Goal: Task Accomplishment & Management: Manage account settings

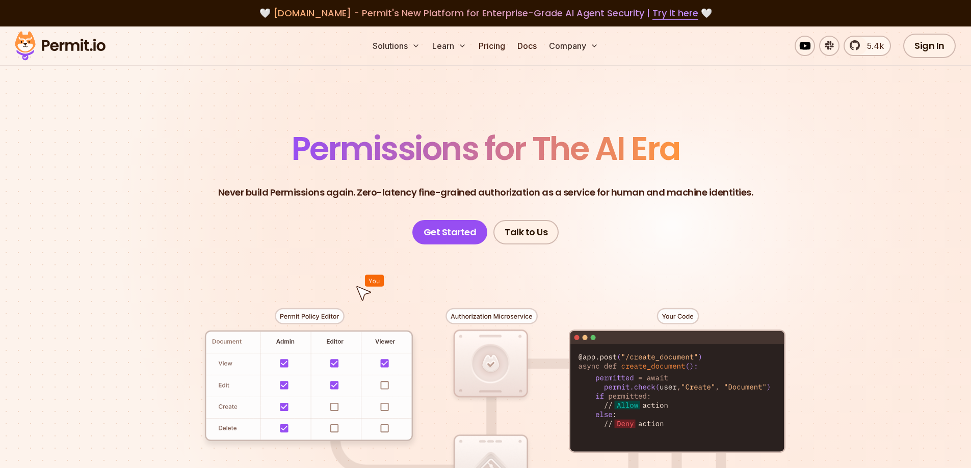
click at [152, 201] on header "Permissions for The AI Era Never build Permissions again. Zero-latency fine-gra…" at bounding box center [486, 189] width 714 height 112
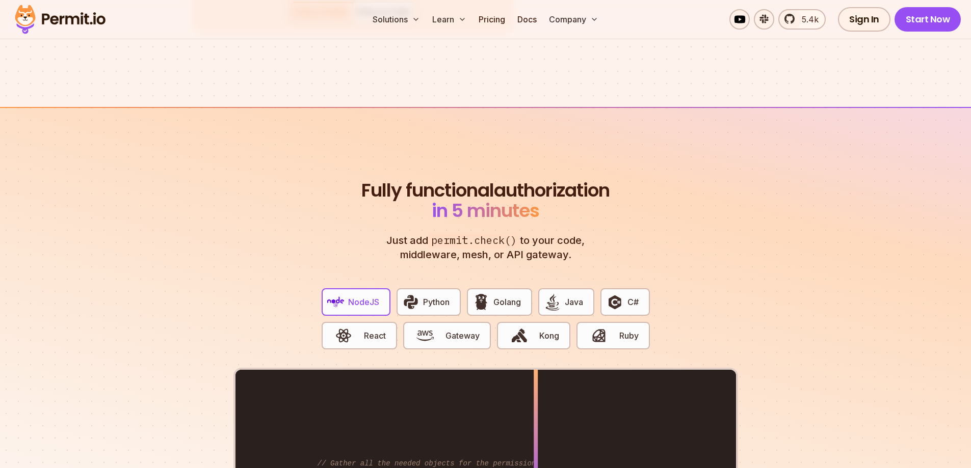
scroll to position [2039, 0]
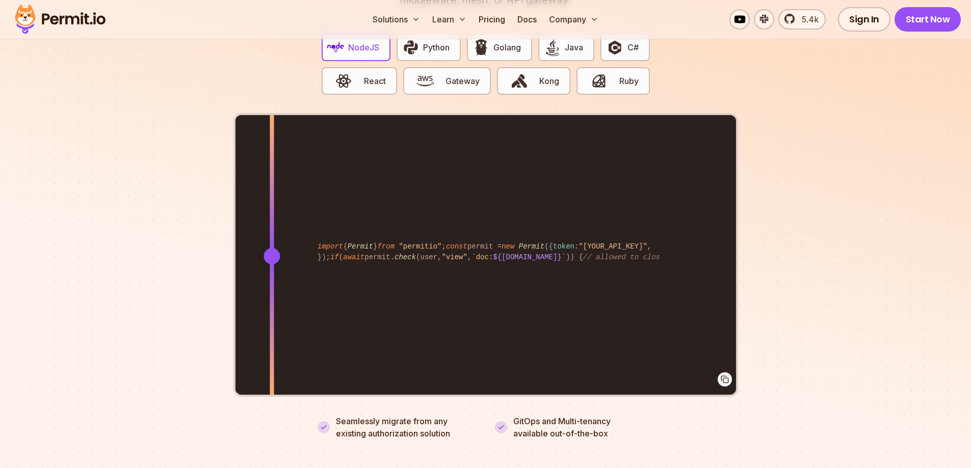
drag, startPoint x: 539, startPoint y: 246, endPoint x: 272, endPoint y: 245, distance: 267.6
click at [272, 248] on div at bounding box center [271, 256] width 16 height 16
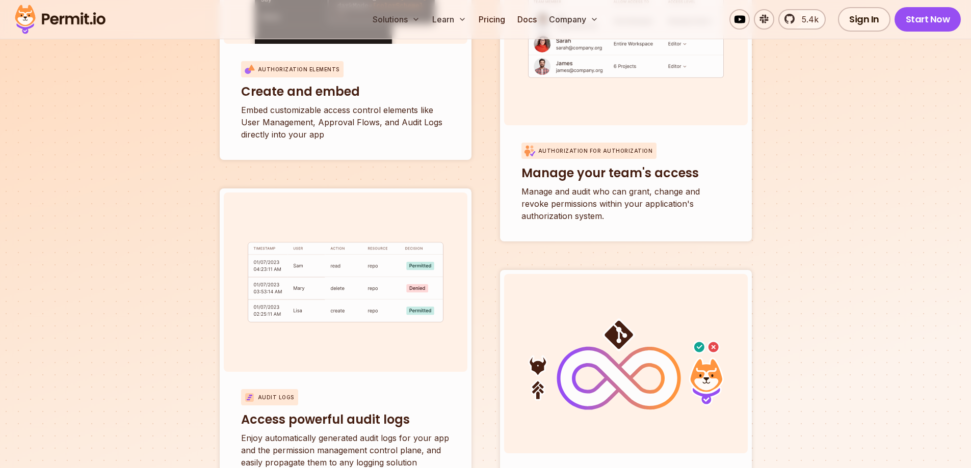
scroll to position [3313, 0]
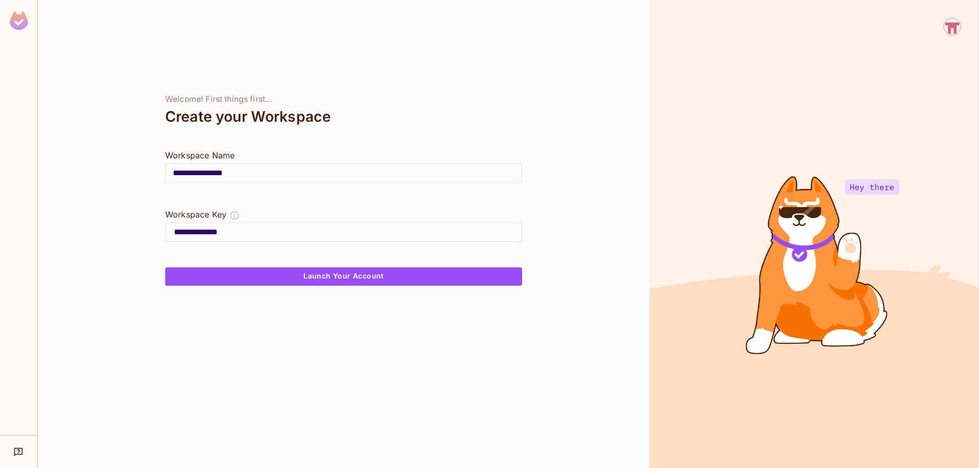
click at [452, 174] on input "**********" at bounding box center [344, 173] width 356 height 29
type input "**********"
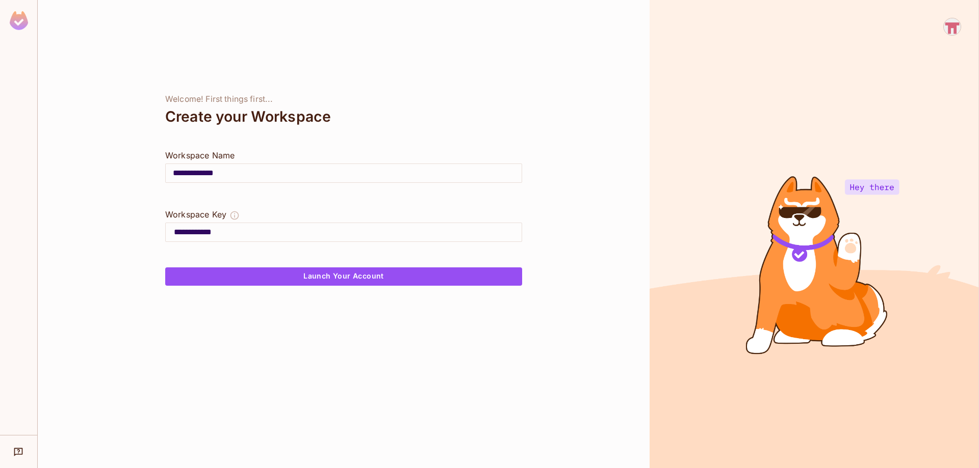
type input "**********"
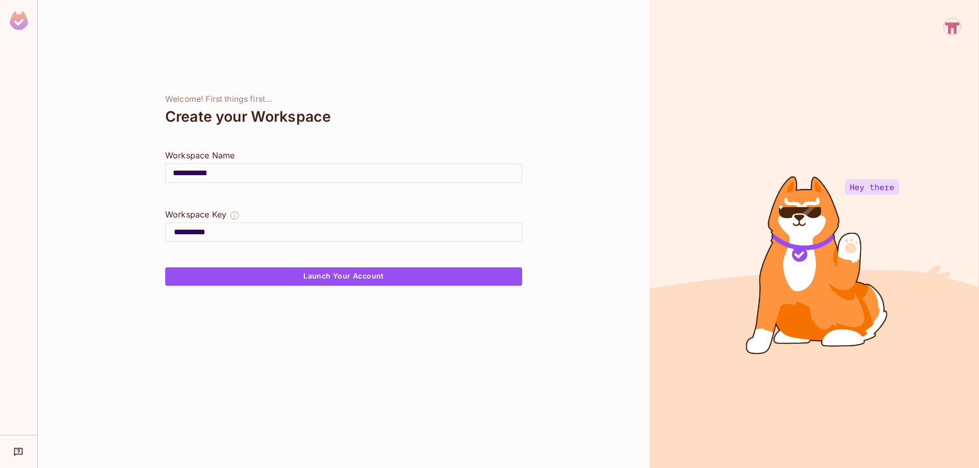
type input "*********"
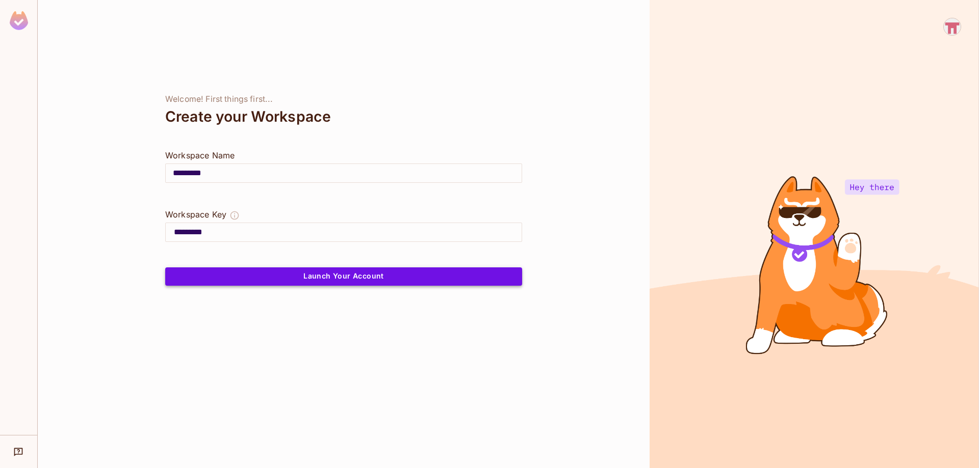
type input "*********"
click at [386, 277] on button "Launch Your Account" at bounding box center [343, 277] width 357 height 18
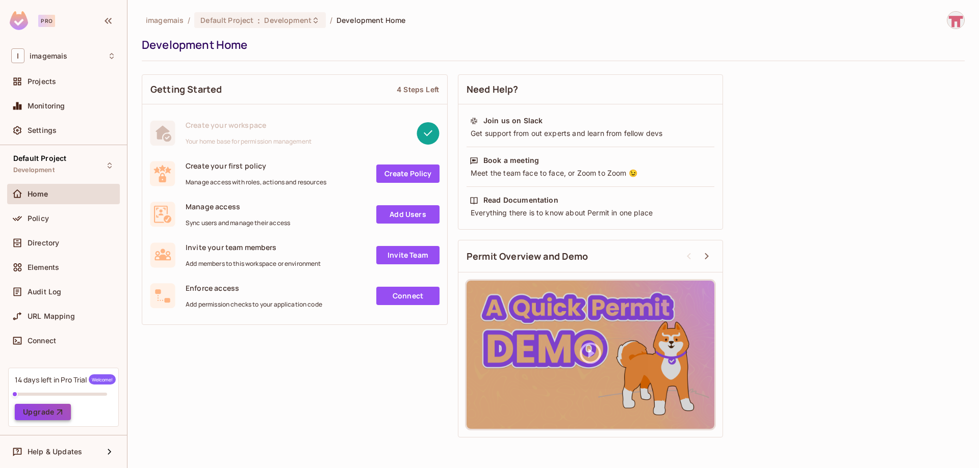
click at [43, 416] on button "Upgrade" at bounding box center [43, 412] width 56 height 16
click at [70, 220] on div "Policy" at bounding box center [72, 219] width 88 height 8
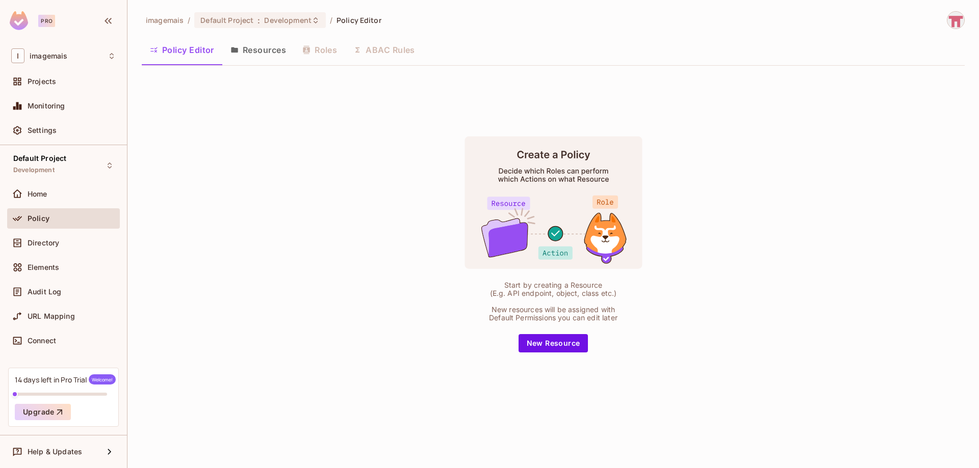
click at [261, 51] on button "Resources" at bounding box center [258, 49] width 72 height 25
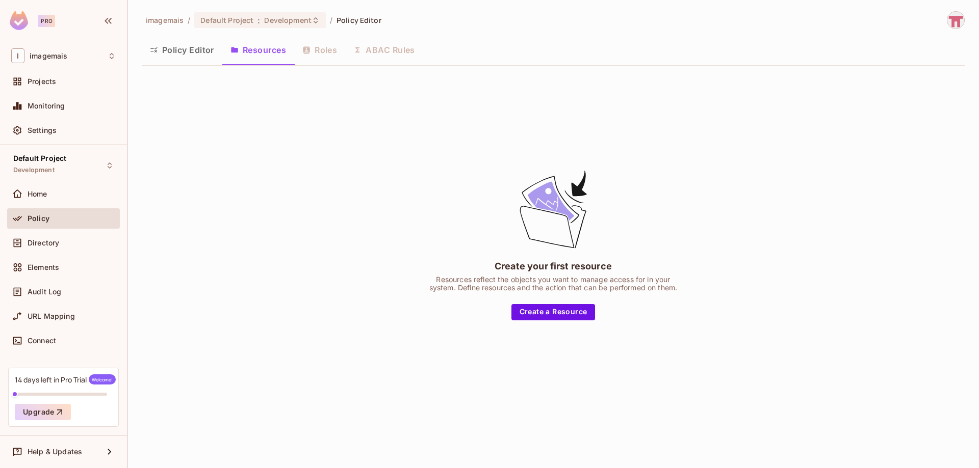
click at [179, 56] on button "Policy Editor" at bounding box center [182, 49] width 81 height 25
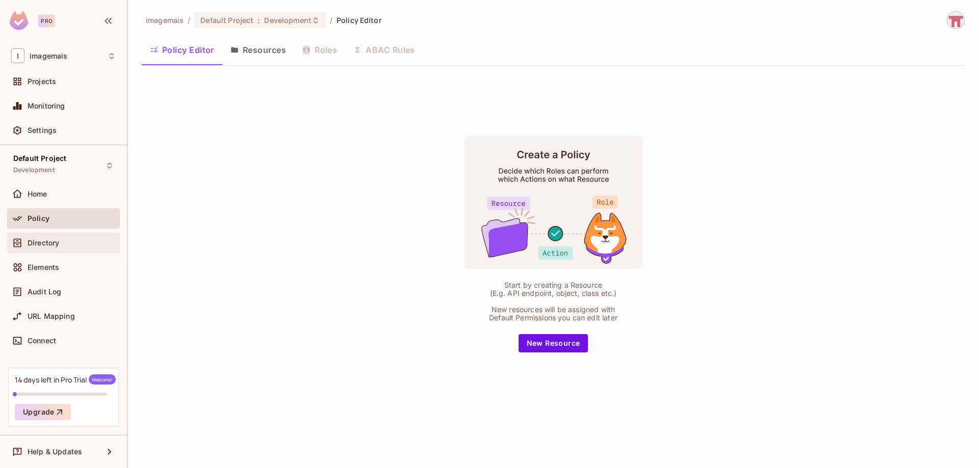
click at [46, 250] on div "Directory" at bounding box center [63, 243] width 113 height 20
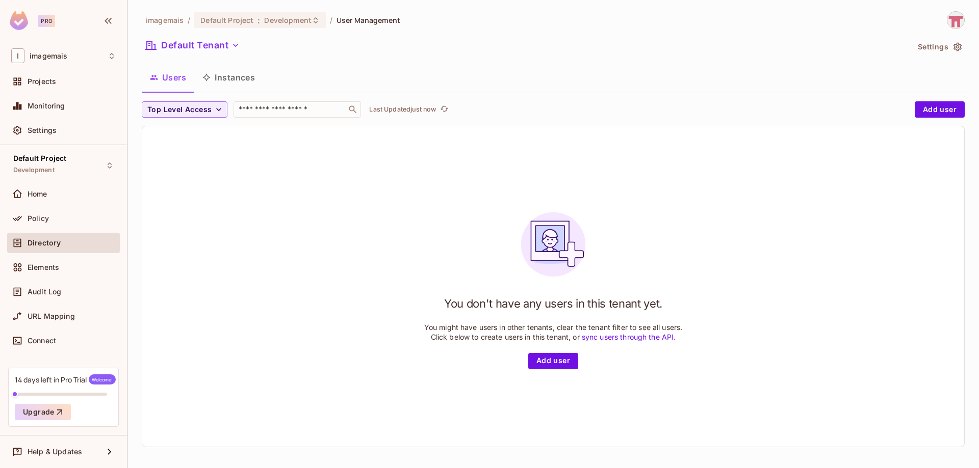
click at [68, 206] on div "Home" at bounding box center [63, 196] width 113 height 24
click at [66, 200] on div "Home" at bounding box center [63, 194] width 104 height 12
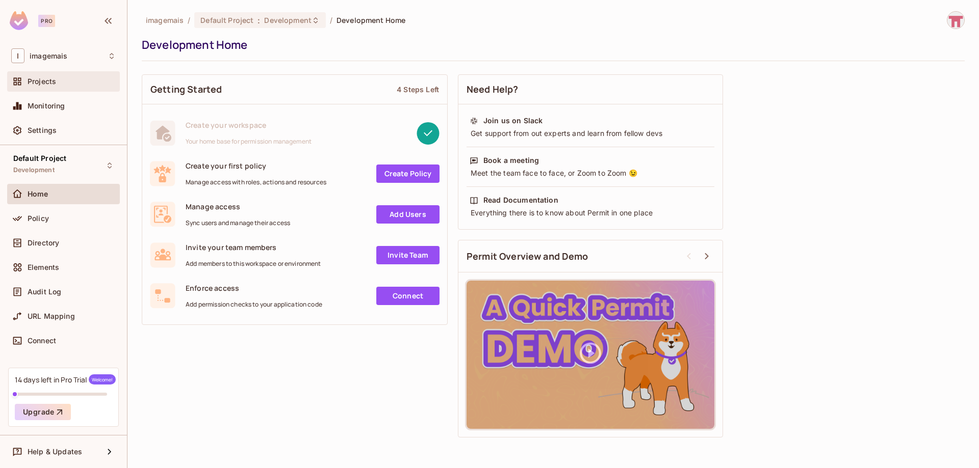
click at [63, 85] on div "Projects" at bounding box center [72, 81] width 88 height 8
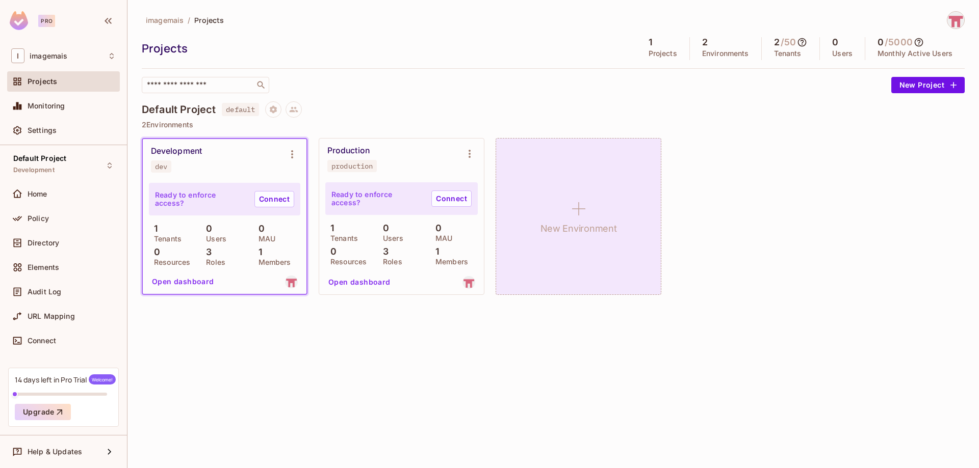
click at [603, 227] on h1 "New Environment" at bounding box center [578, 228] width 76 height 15
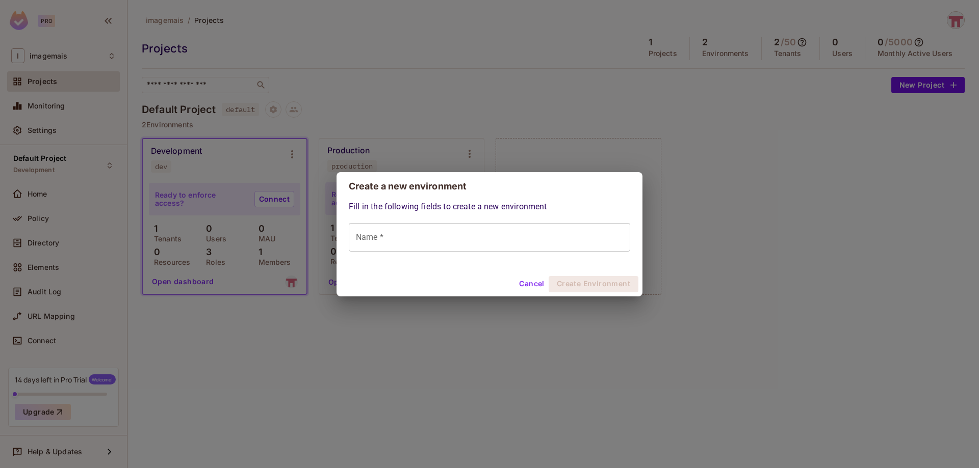
click at [540, 286] on button "Cancel" at bounding box center [531, 284] width 33 height 16
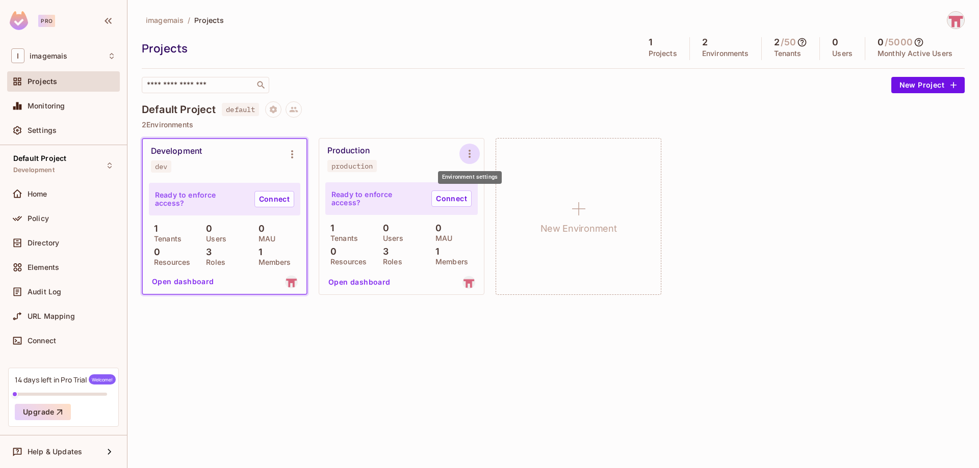
click at [468, 154] on icon "Environment settings" at bounding box center [469, 154] width 12 height 12
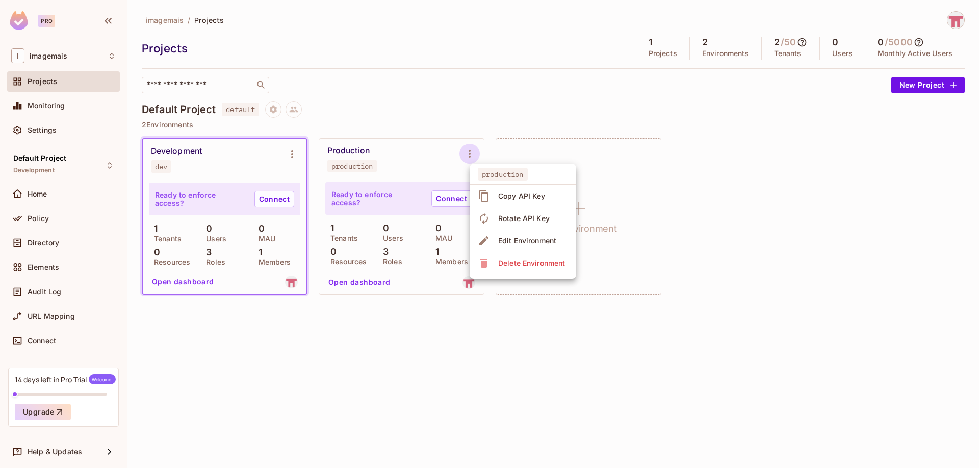
click at [462, 107] on div at bounding box center [489, 234] width 979 height 468
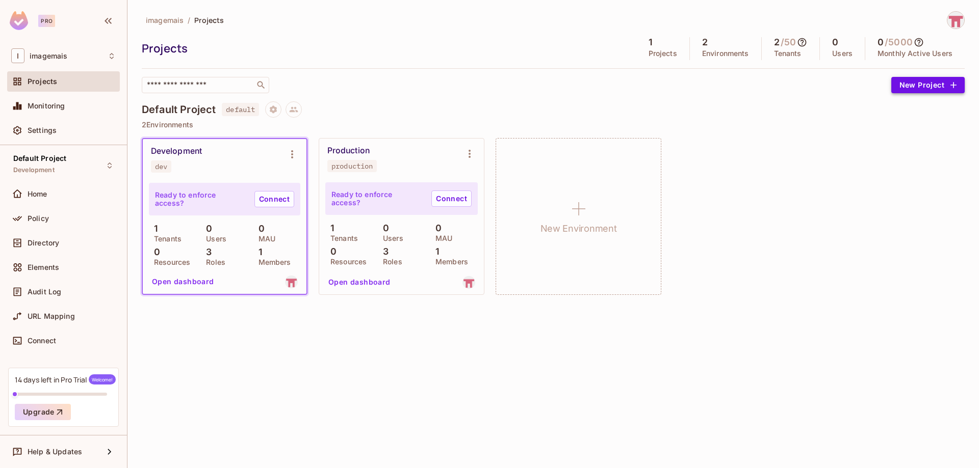
click at [916, 87] on button "New Project" at bounding box center [927, 85] width 73 height 16
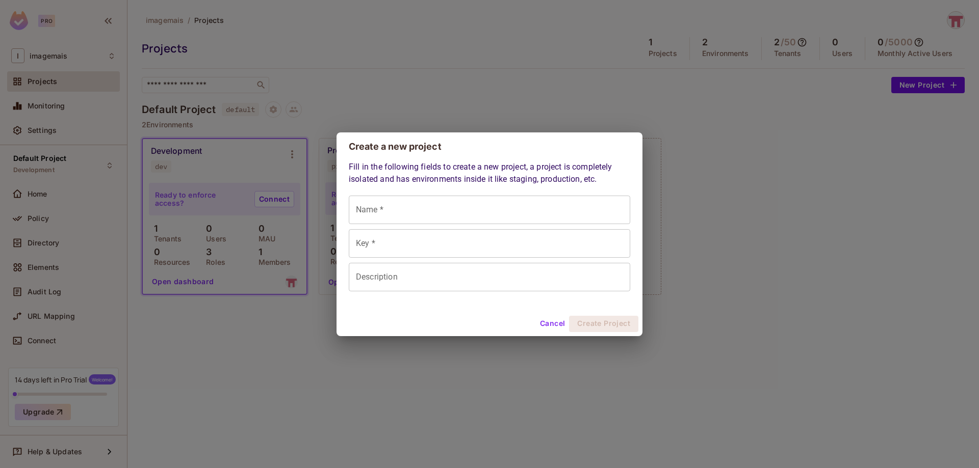
click at [546, 324] on button "Cancel" at bounding box center [552, 324] width 33 height 16
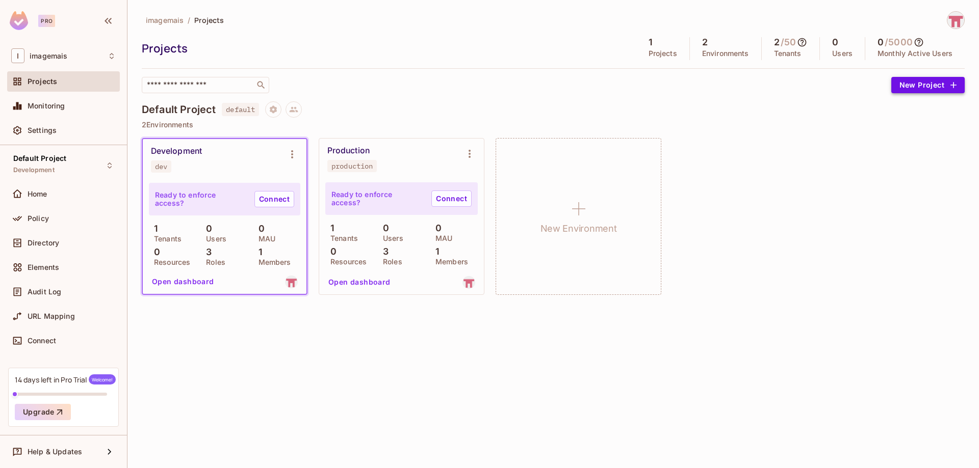
click at [923, 84] on button "New Project" at bounding box center [927, 85] width 73 height 16
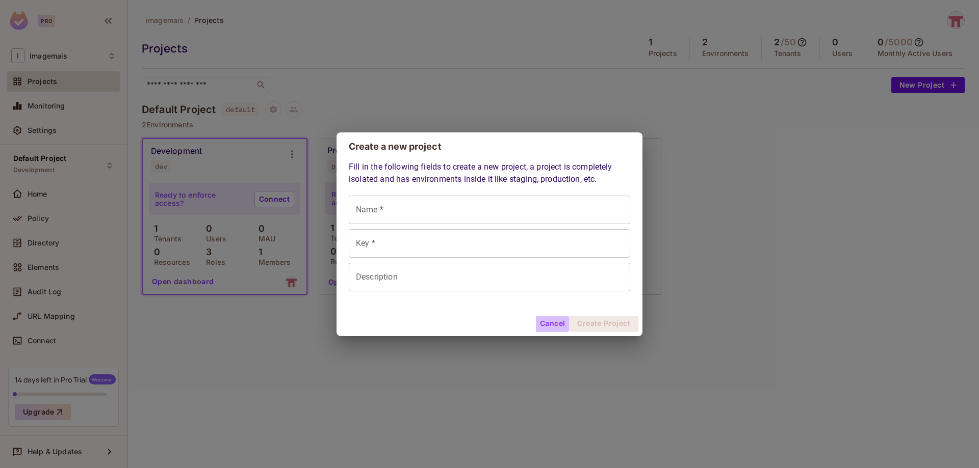
click at [551, 332] on button "Cancel" at bounding box center [552, 324] width 33 height 16
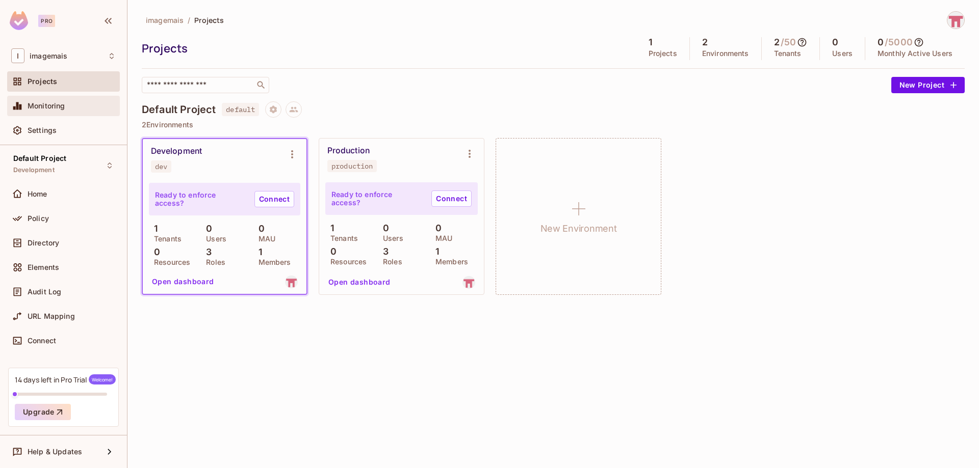
click at [76, 103] on div "Monitoring" at bounding box center [72, 106] width 88 height 8
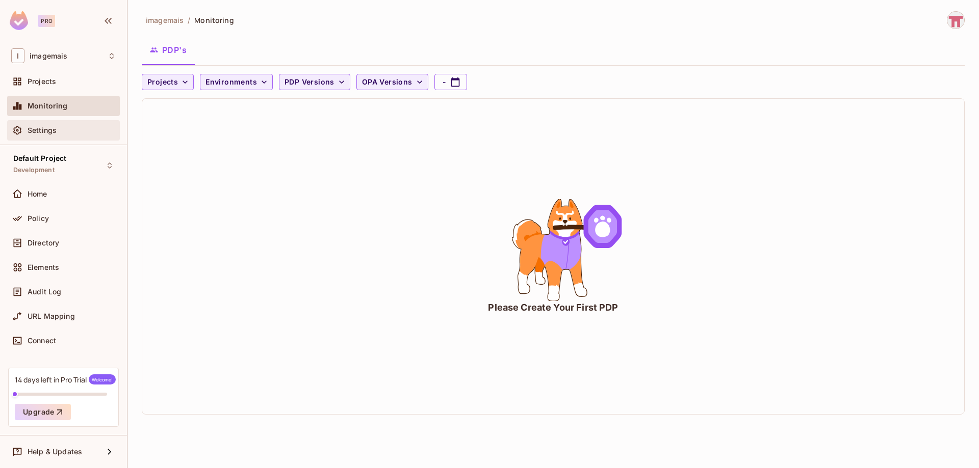
click at [71, 131] on div "Settings" at bounding box center [72, 130] width 88 height 8
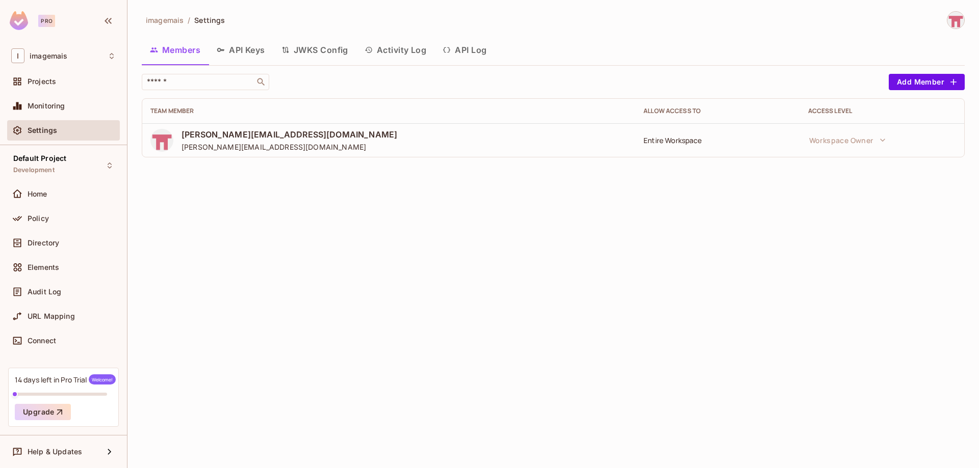
click at [249, 54] on button "API Keys" at bounding box center [240, 49] width 65 height 25
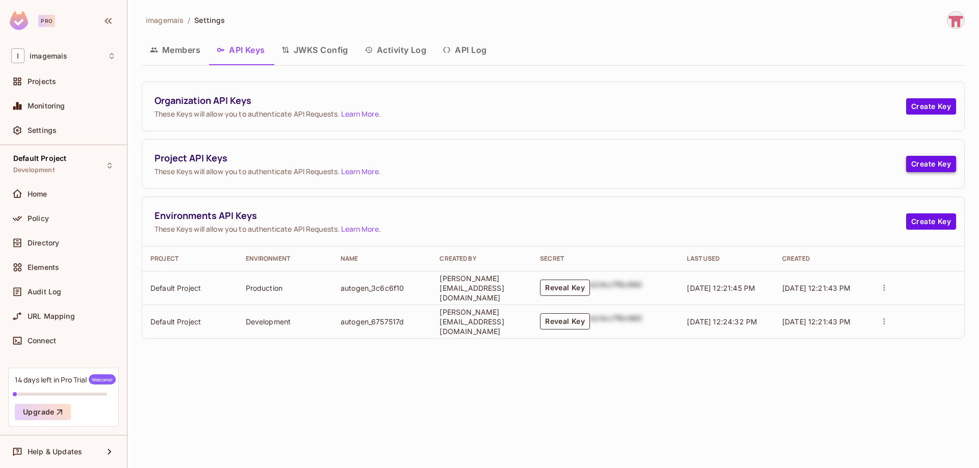
click at [938, 166] on button "Create Key" at bounding box center [931, 164] width 50 height 16
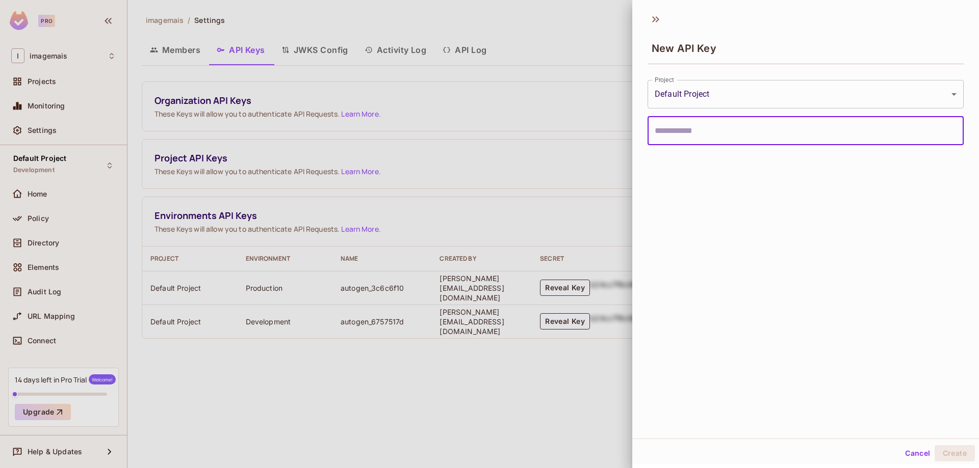
click at [748, 96] on body "**********" at bounding box center [489, 234] width 979 height 468
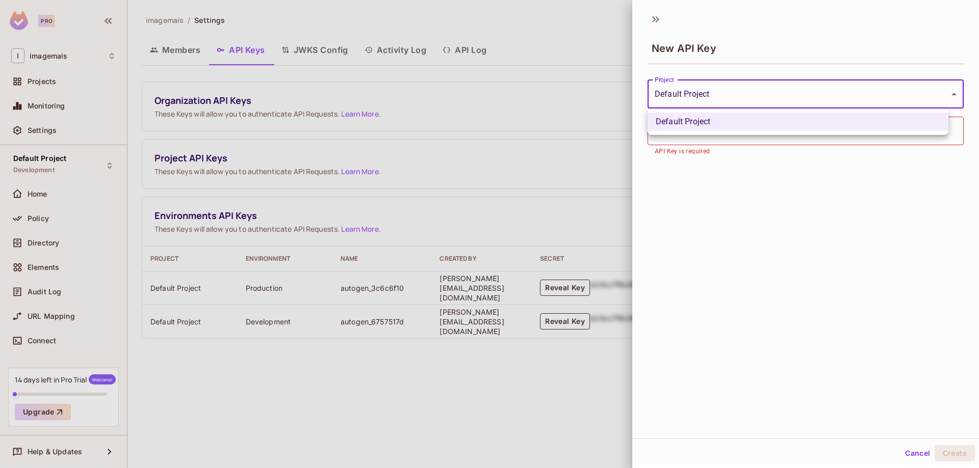
click at [745, 215] on div at bounding box center [489, 234] width 979 height 468
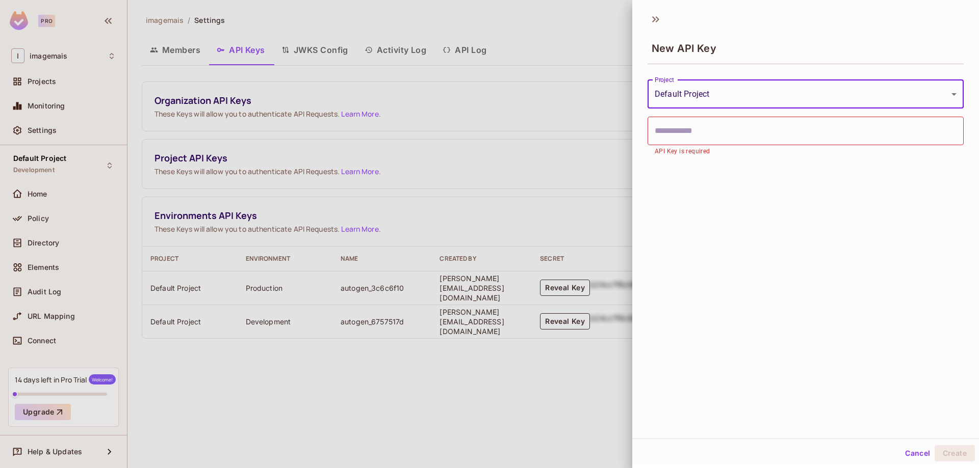
click at [920, 454] on button "Cancel" at bounding box center [917, 453] width 33 height 16
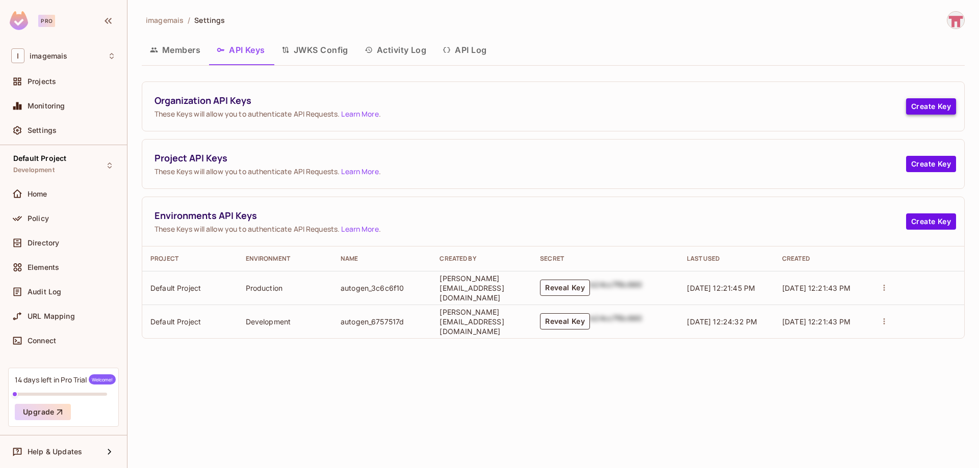
click at [926, 110] on button "Create Key" at bounding box center [931, 106] width 50 height 16
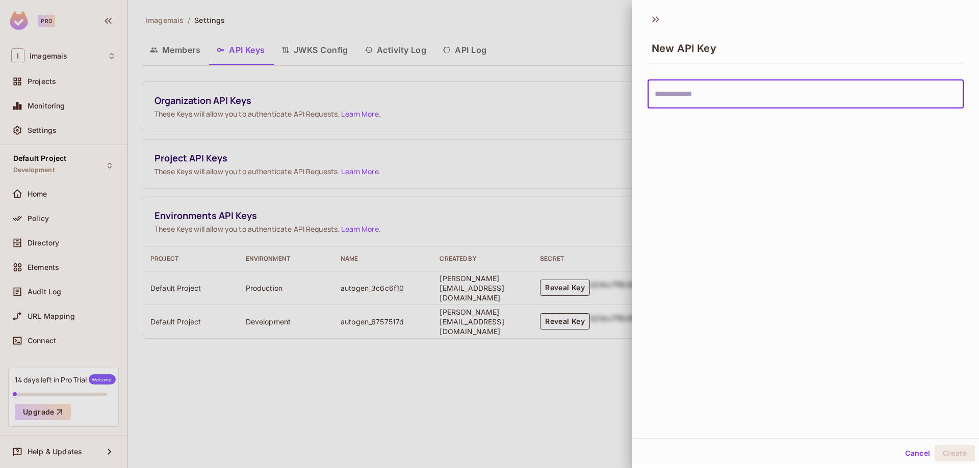
click at [520, 231] on div at bounding box center [489, 234] width 979 height 468
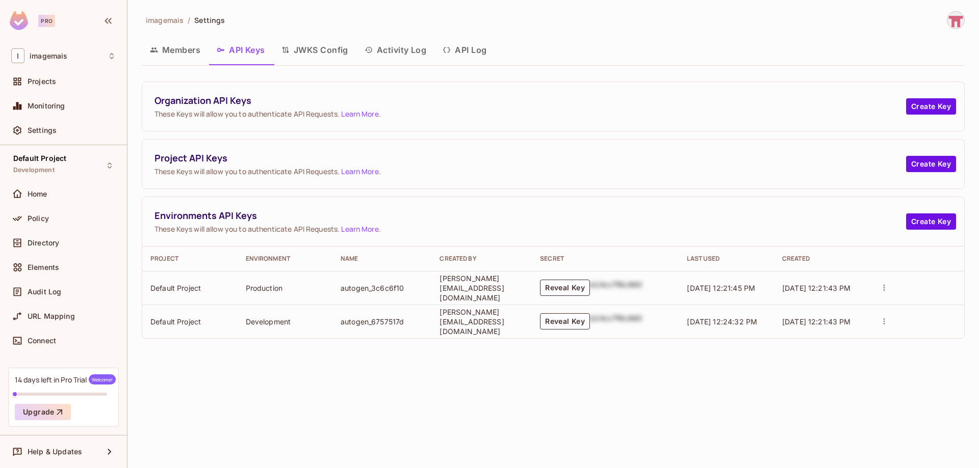
click at [337, 51] on button "JWKS Config" at bounding box center [314, 49] width 83 height 25
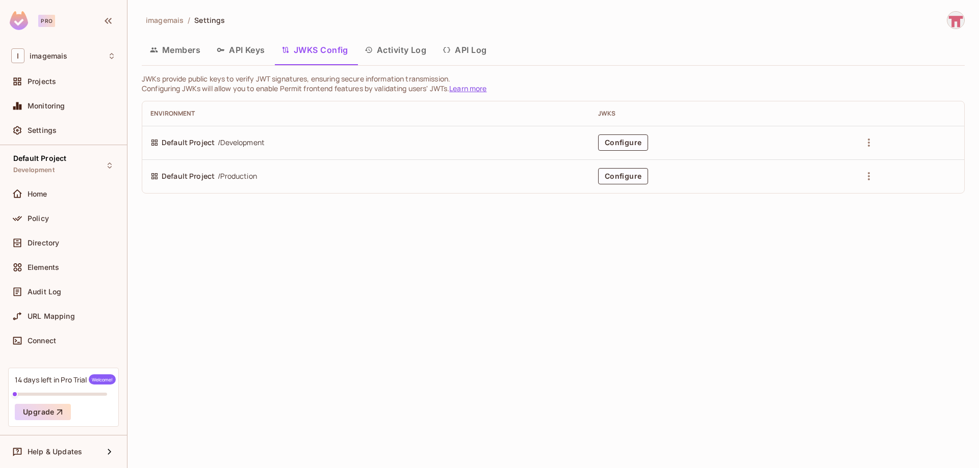
click at [477, 50] on button "API Log" at bounding box center [464, 49] width 60 height 25
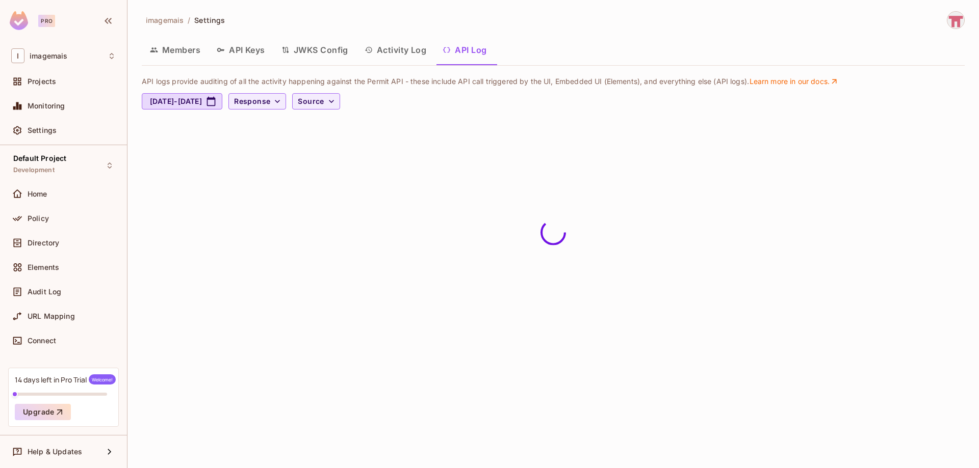
click at [395, 51] on button "Activity Log" at bounding box center [395, 49] width 78 height 25
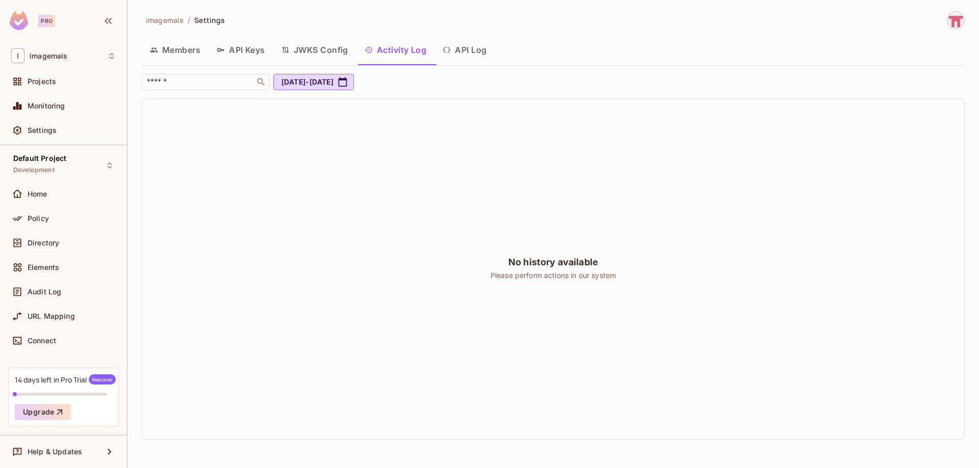
click at [168, 59] on button "Members" at bounding box center [175, 49] width 67 height 25
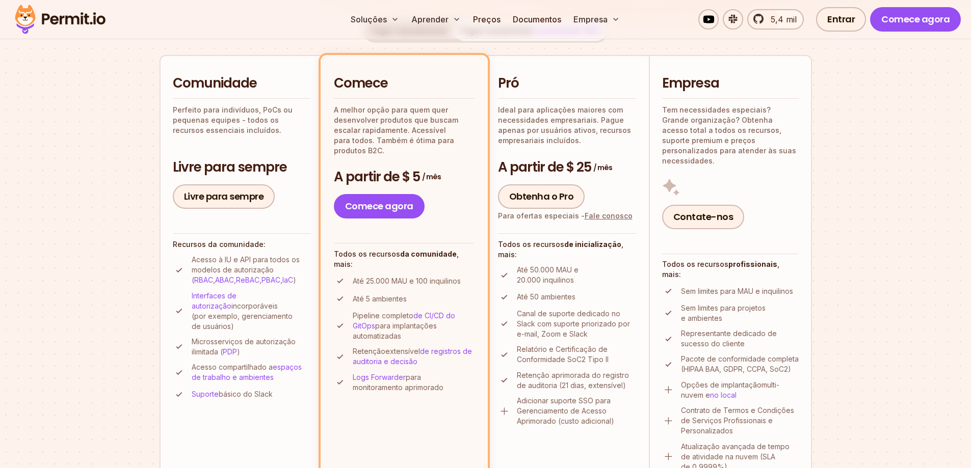
scroll to position [204, 0]
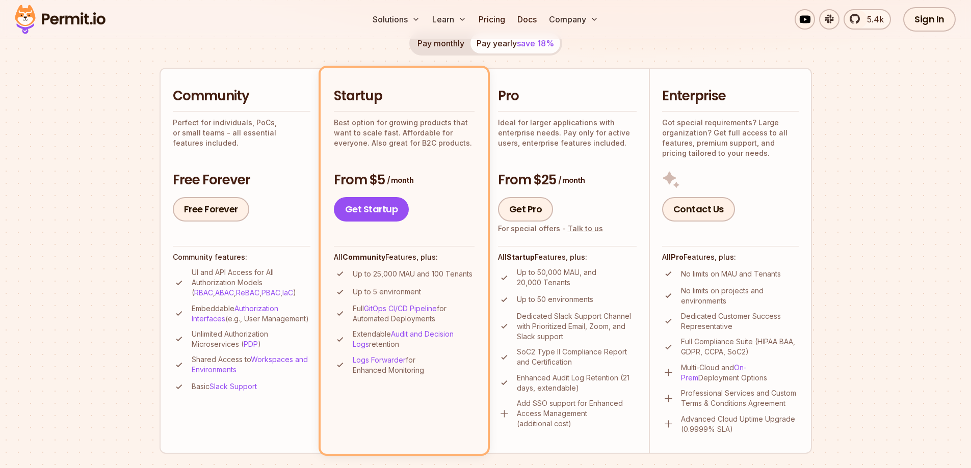
click at [70, 162] on section "Permit Pricing From Free to Predictable Scaling From a startup with 100 users t…" at bounding box center [485, 374] width 971 height 1103
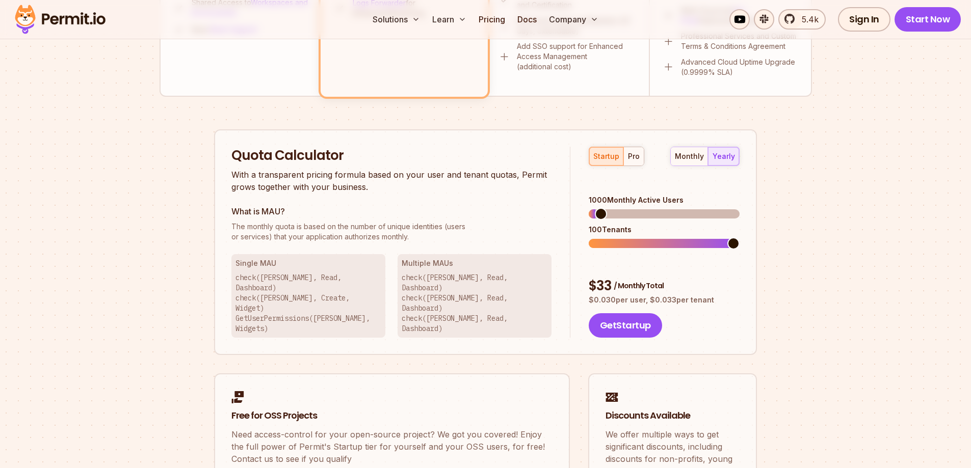
scroll to position [561, 0]
click at [628, 161] on div "pro" at bounding box center [634, 157] width 12 height 10
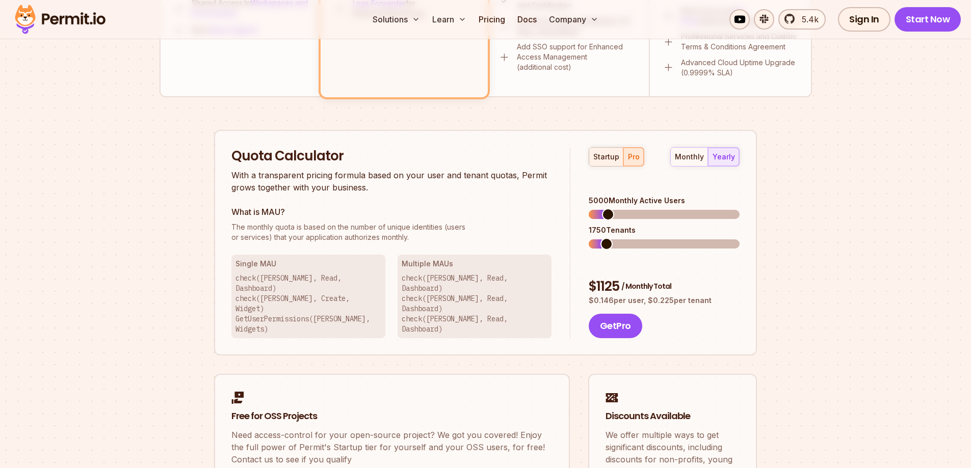
click at [600, 156] on div "startup" at bounding box center [606, 157] width 26 height 10
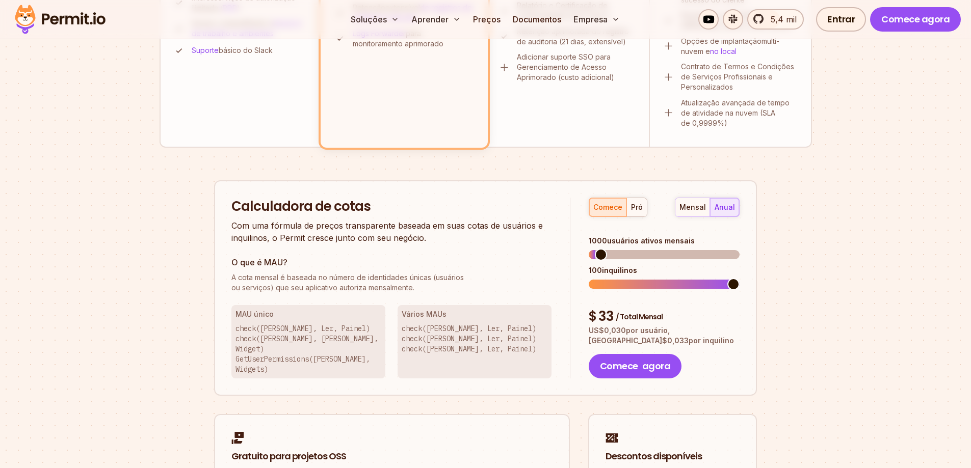
click at [169, 210] on div "Preços de Permissões Do escalonamento livre ao escalonamento previsível De uma …" at bounding box center [486, 78] width 652 height 1029
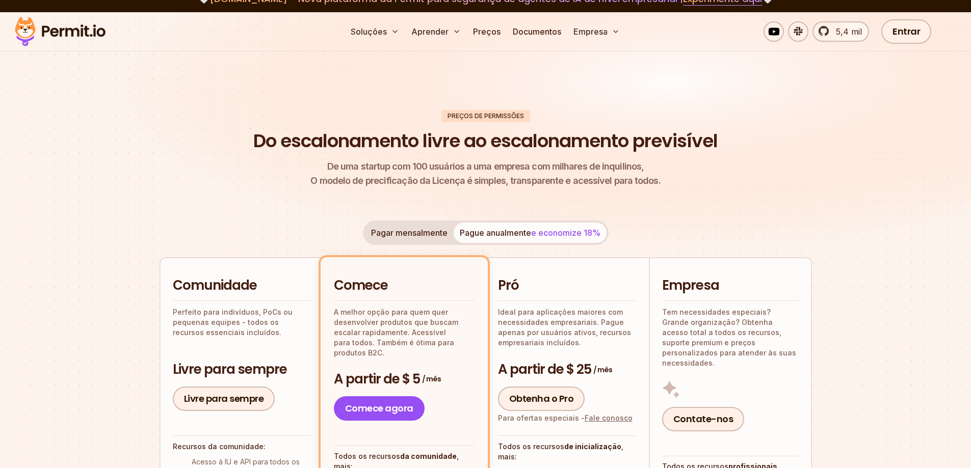
scroll to position [0, 0]
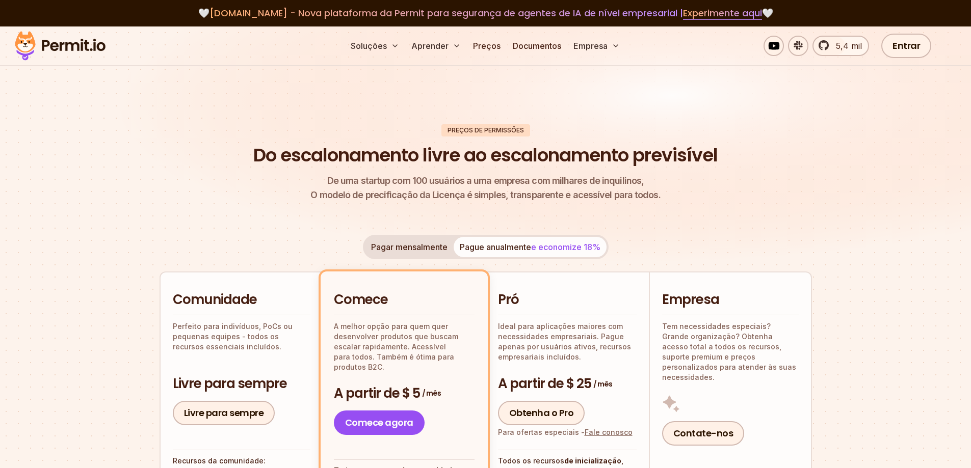
click at [434, 250] on font "Pagar mensalmente" at bounding box center [409, 247] width 76 height 10
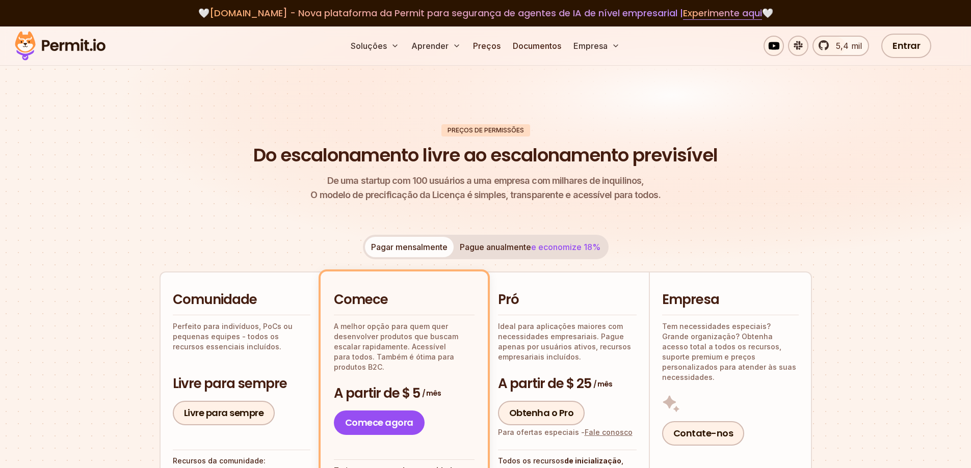
scroll to position [153, 0]
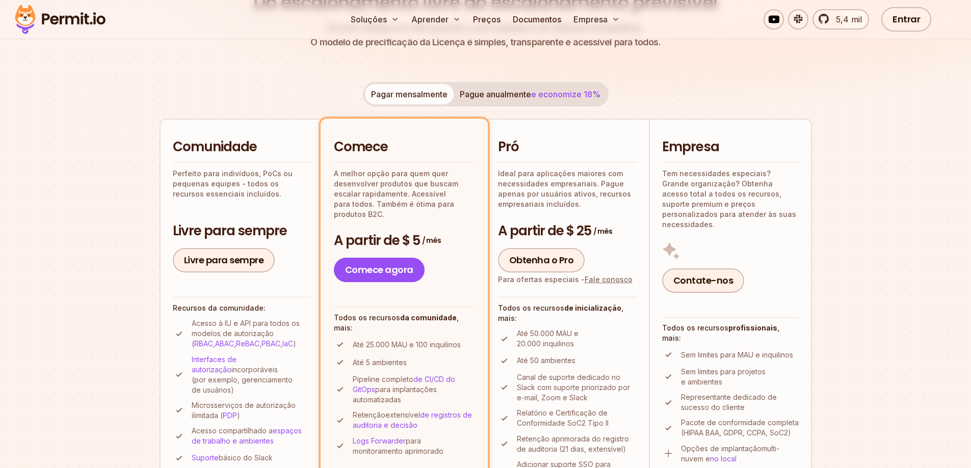
click at [525, 85] on button "Pague anualmente e economize 18%" at bounding box center [530, 94] width 153 height 20
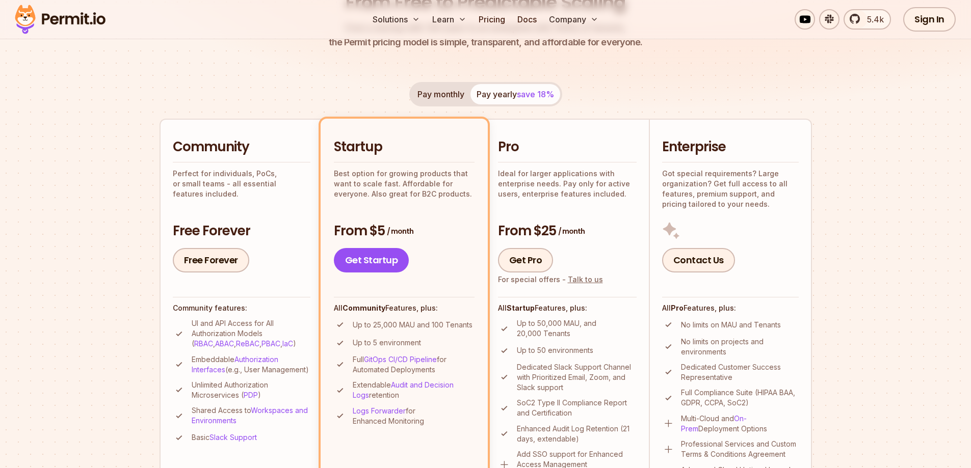
click at [609, 132] on li "Pro Ideal for larger applications with enterprise needs. Pay only for active us…" at bounding box center [567, 312] width 163 height 386
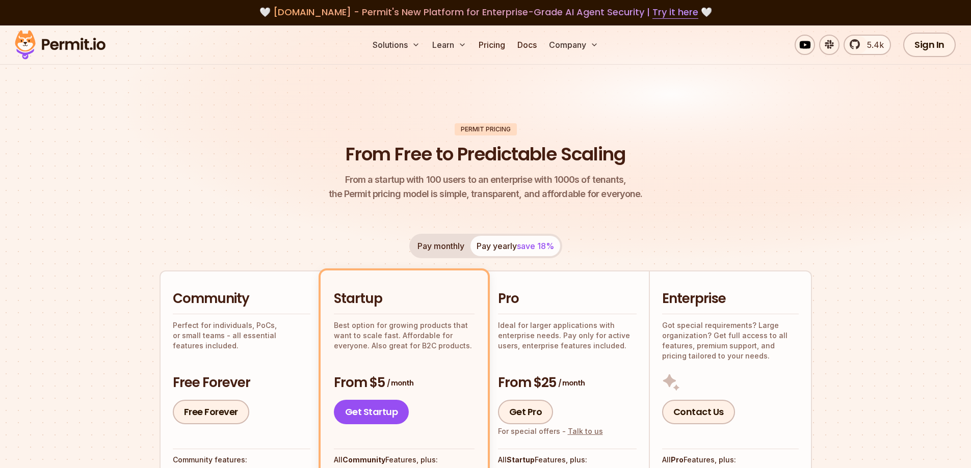
scroll to position [0, 0]
